Goal: Find specific page/section: Find specific page/section

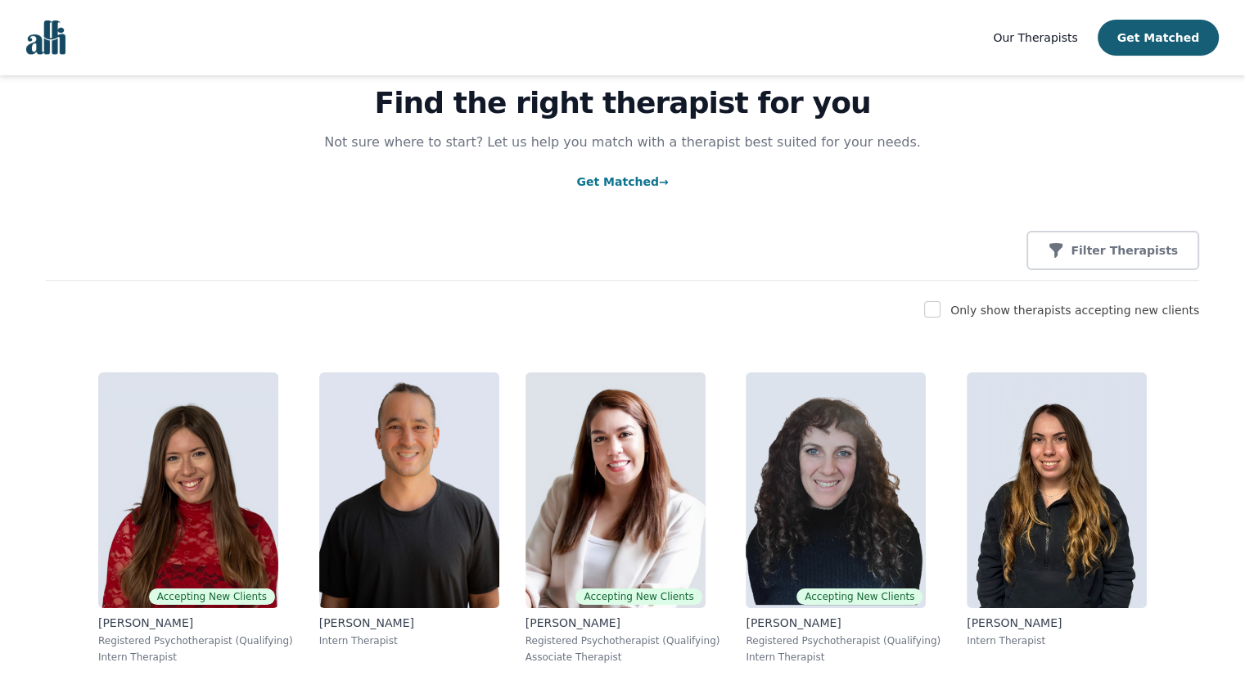
scroll to position [4798, 0]
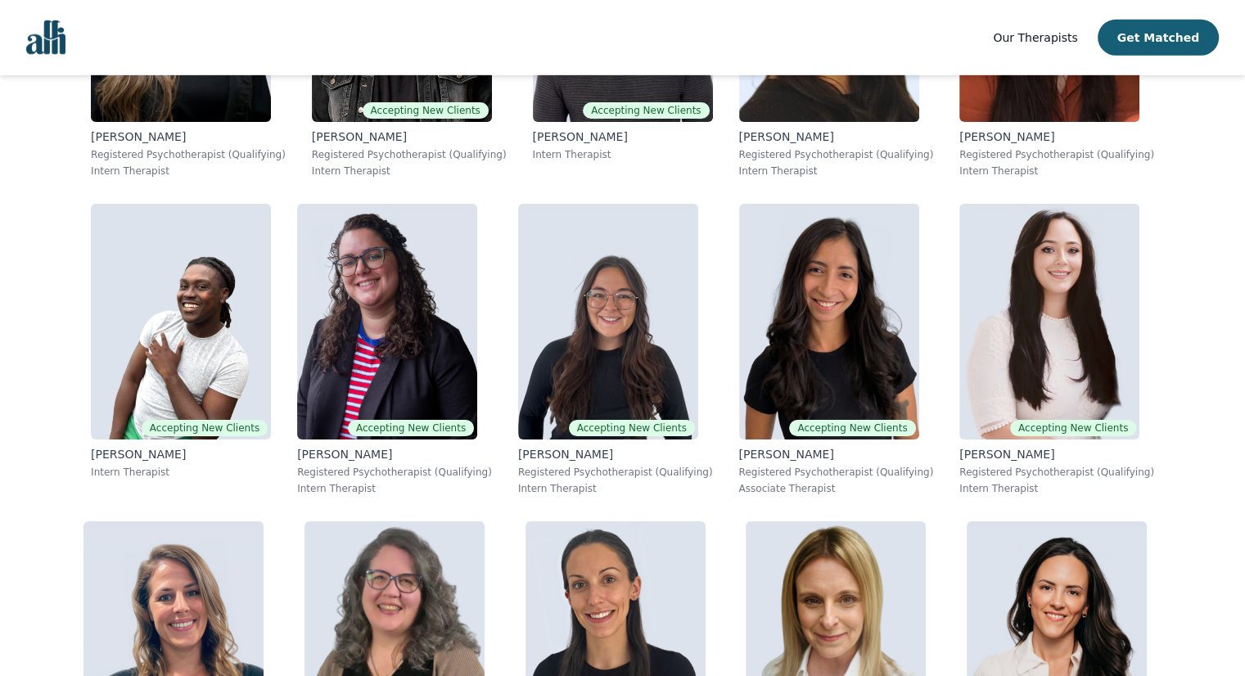
scroll to position [4921, 0]
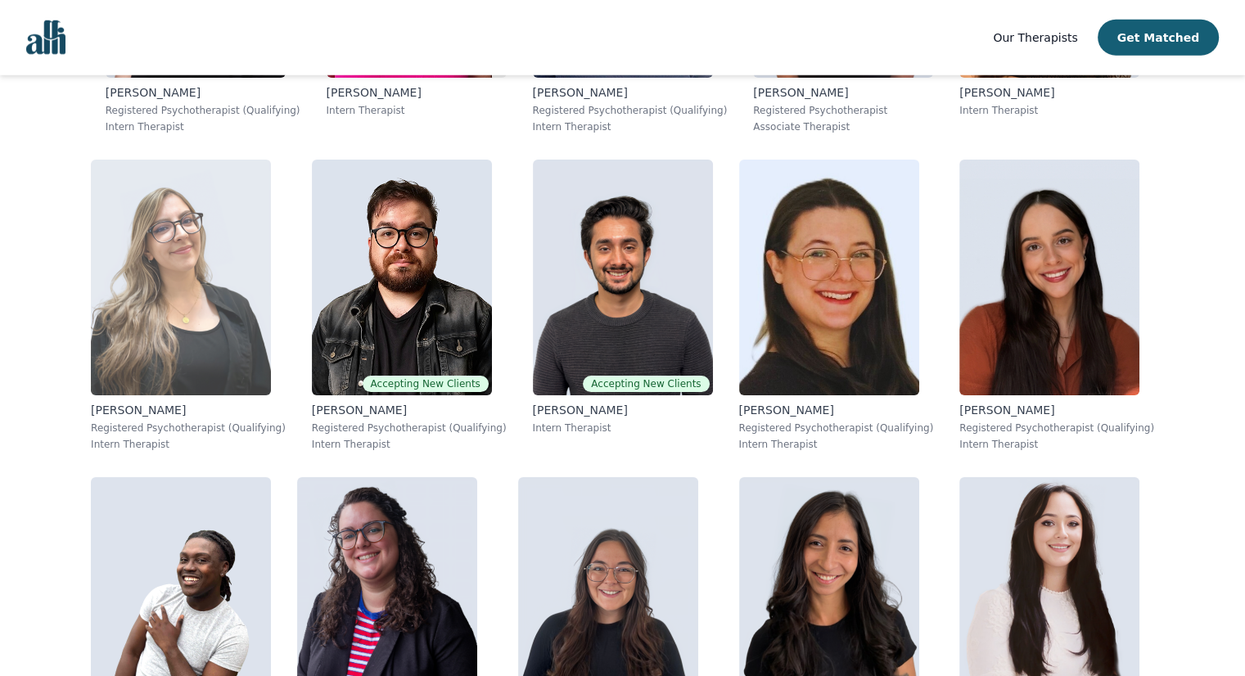
click at [169, 364] on img at bounding box center [181, 278] width 180 height 236
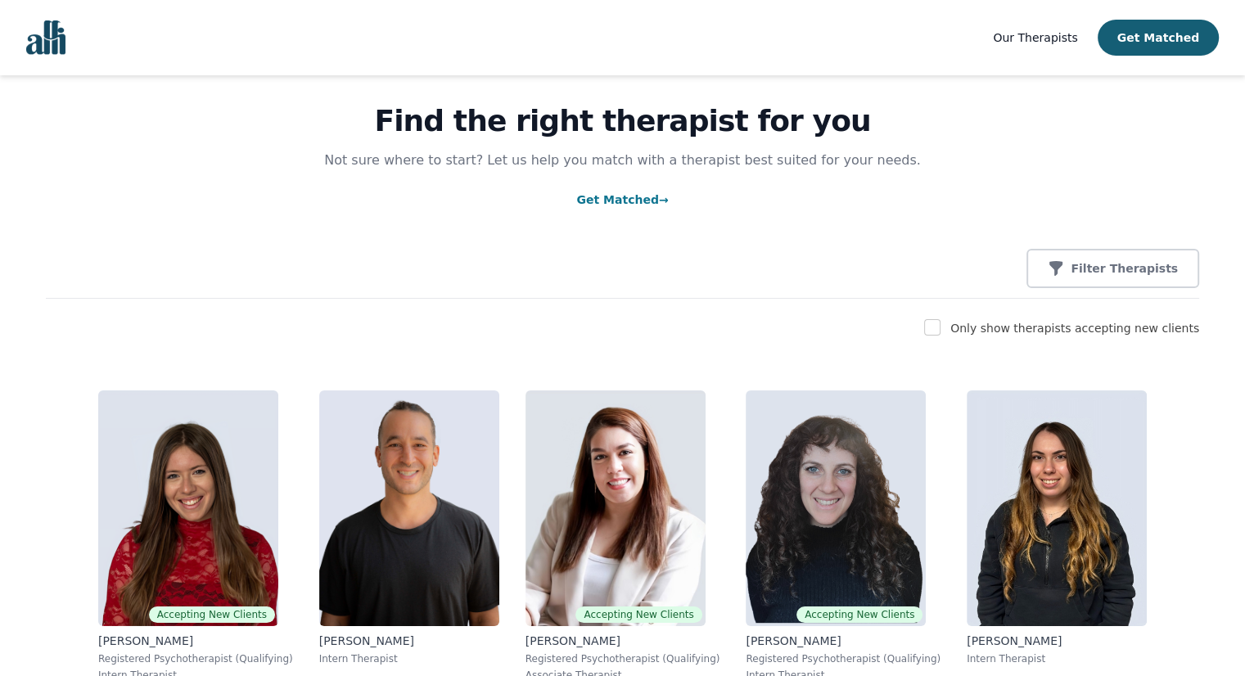
scroll to position [48, 0]
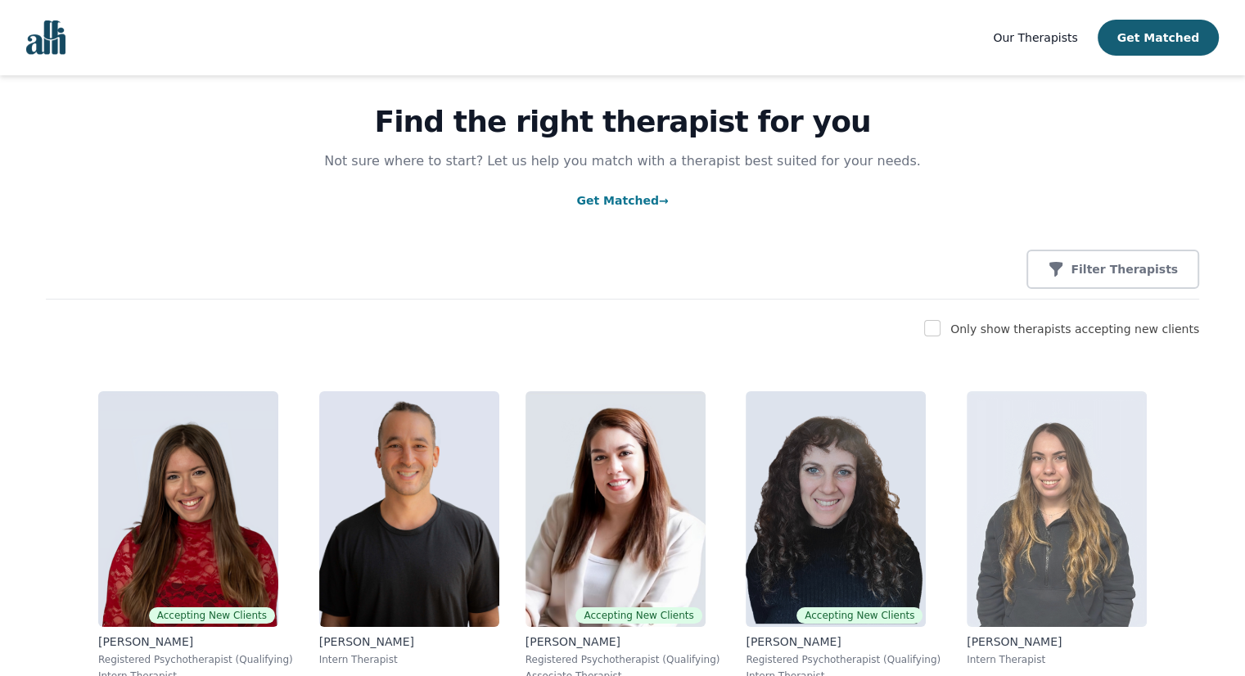
click at [1055, 525] on img at bounding box center [1057, 509] width 180 height 236
